Goal: Navigation & Orientation: Find specific page/section

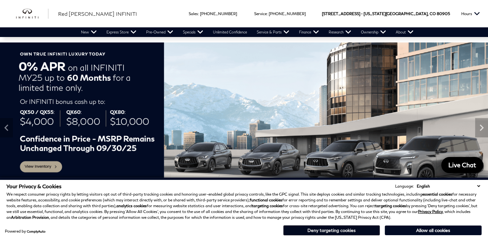
click at [327, 232] on button "Deny targeting cookies" at bounding box center [331, 231] width 97 height 10
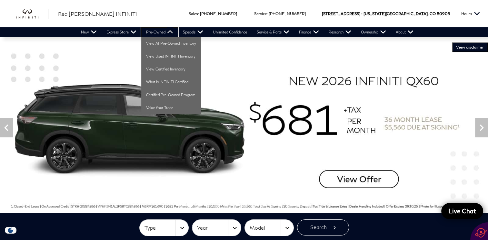
click at [160, 30] on link "Pre-Owned" at bounding box center [159, 32] width 37 height 10
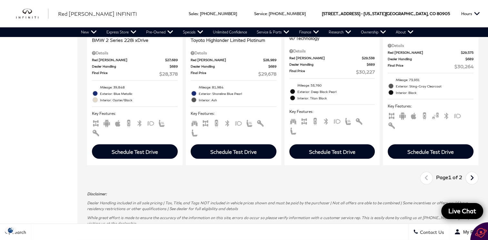
scroll to position [1212, 0]
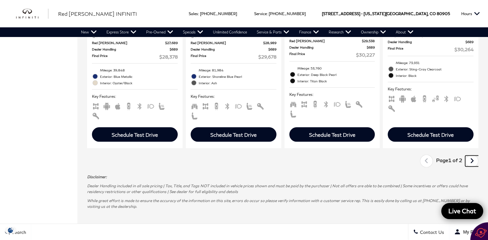
click at [474, 156] on icon "next page" at bounding box center [472, 161] width 4 height 10
